Goal: Find specific page/section: Find specific page/section

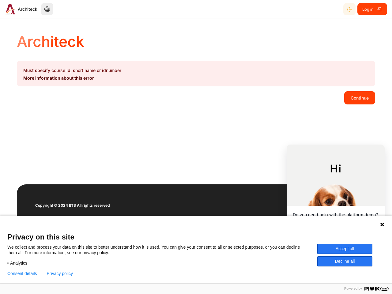
click at [196, 147] on div "Architeck Must specify course id, short name or idnumber More information about…" at bounding box center [196, 103] width 392 height 161
click at [349, 9] on icon "Dark Mode" at bounding box center [349, 9] width 5 height 5
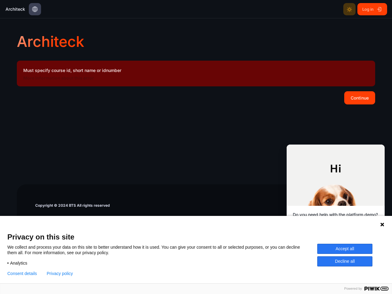
click at [359, 98] on button "Continue" at bounding box center [359, 97] width 31 height 13
click at [382, 224] on icon at bounding box center [382, 224] width 4 height 4
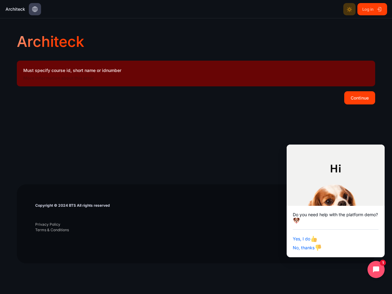
click at [344, 248] on div "Yes, I do No, thanks" at bounding box center [335, 240] width 86 height 22
click at [344, 261] on footer "Copyright © 2024 BTS All rights reserved Privacy Policy Terms & Conditions" at bounding box center [196, 223] width 358 height 79
click at [22, 273] on div at bounding box center [196, 280] width 358 height 28
